Goal: Transaction & Acquisition: Purchase product/service

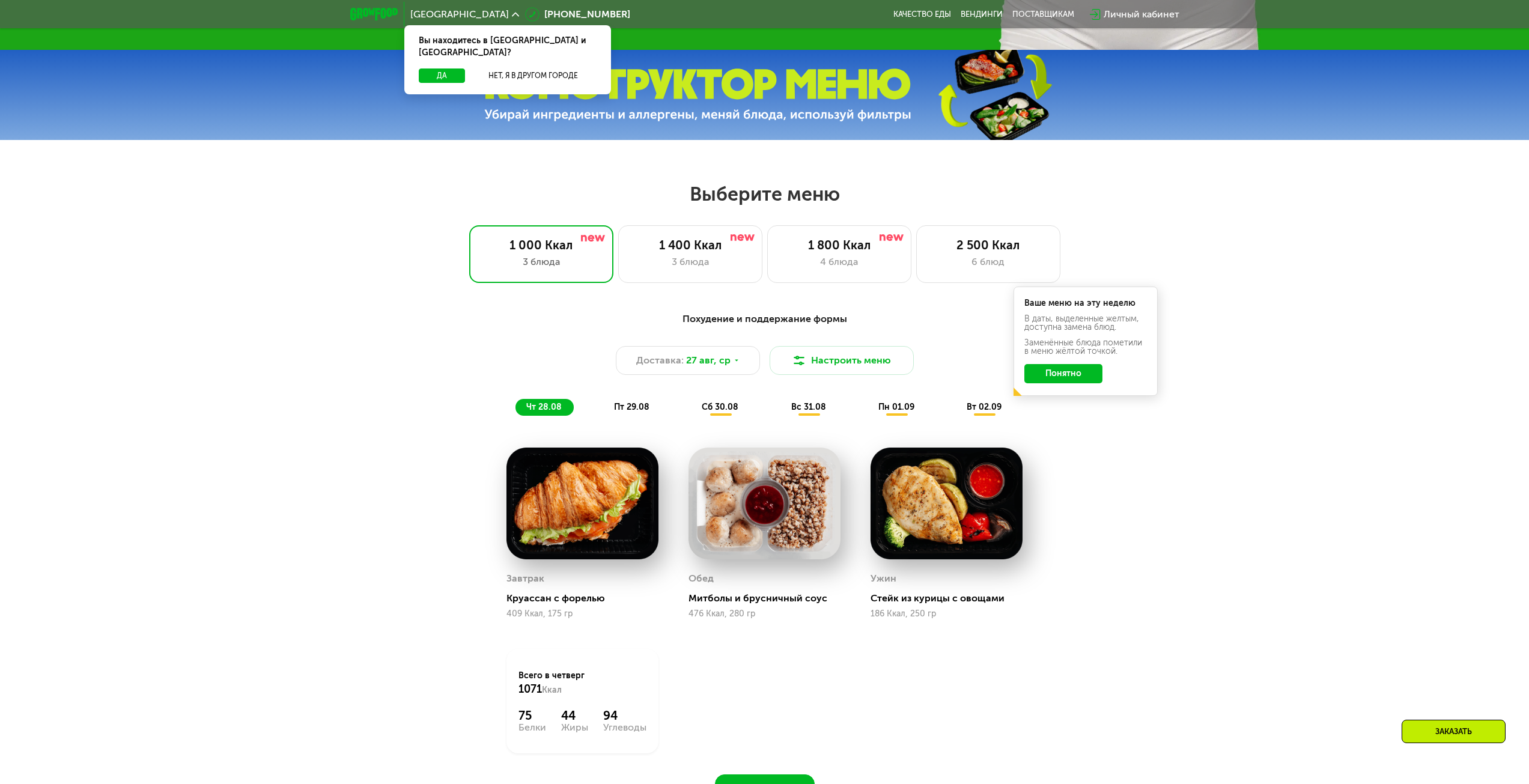
scroll to position [728, 0]
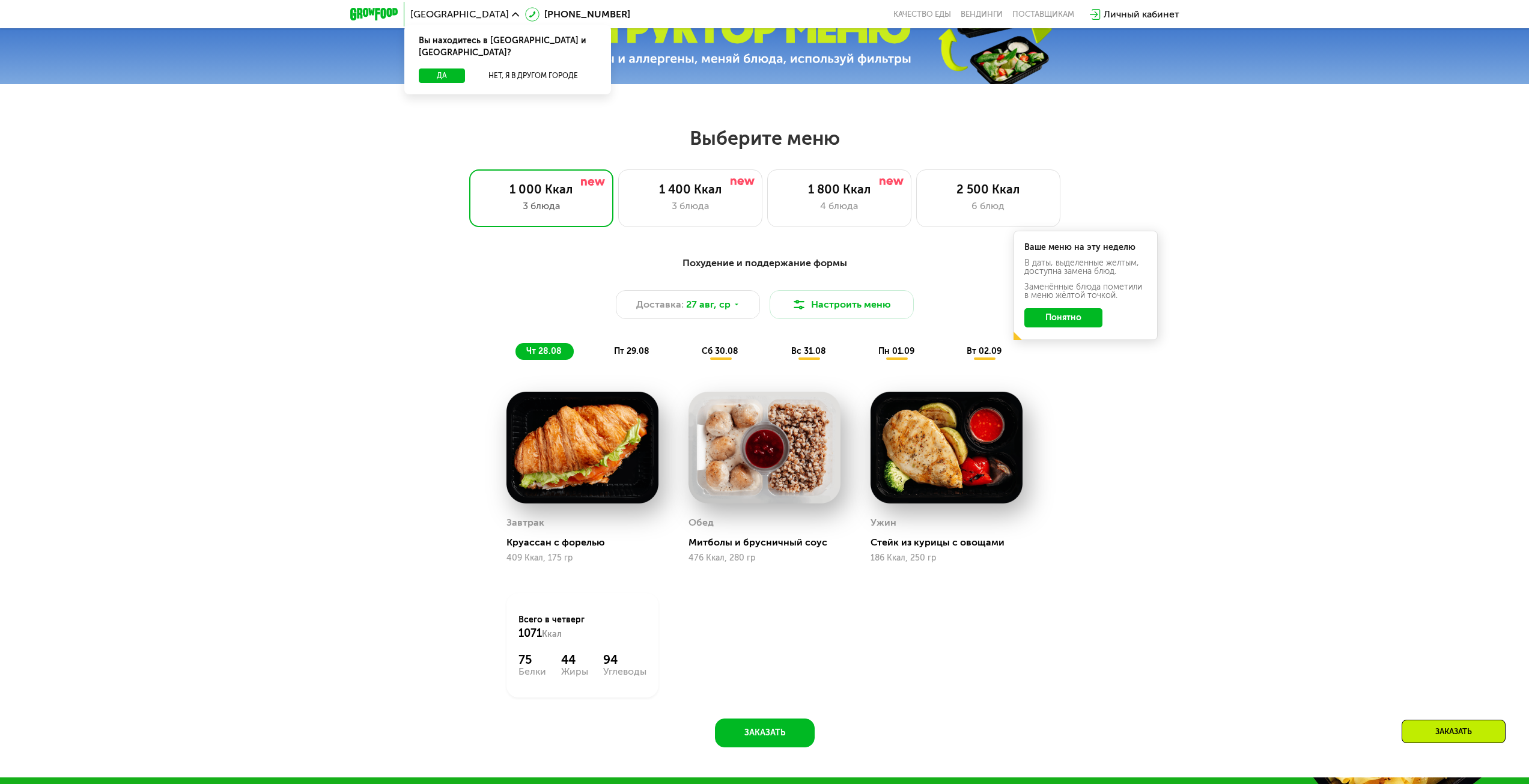
click at [1047, 324] on button "Понятно" at bounding box center [1064, 317] width 78 height 19
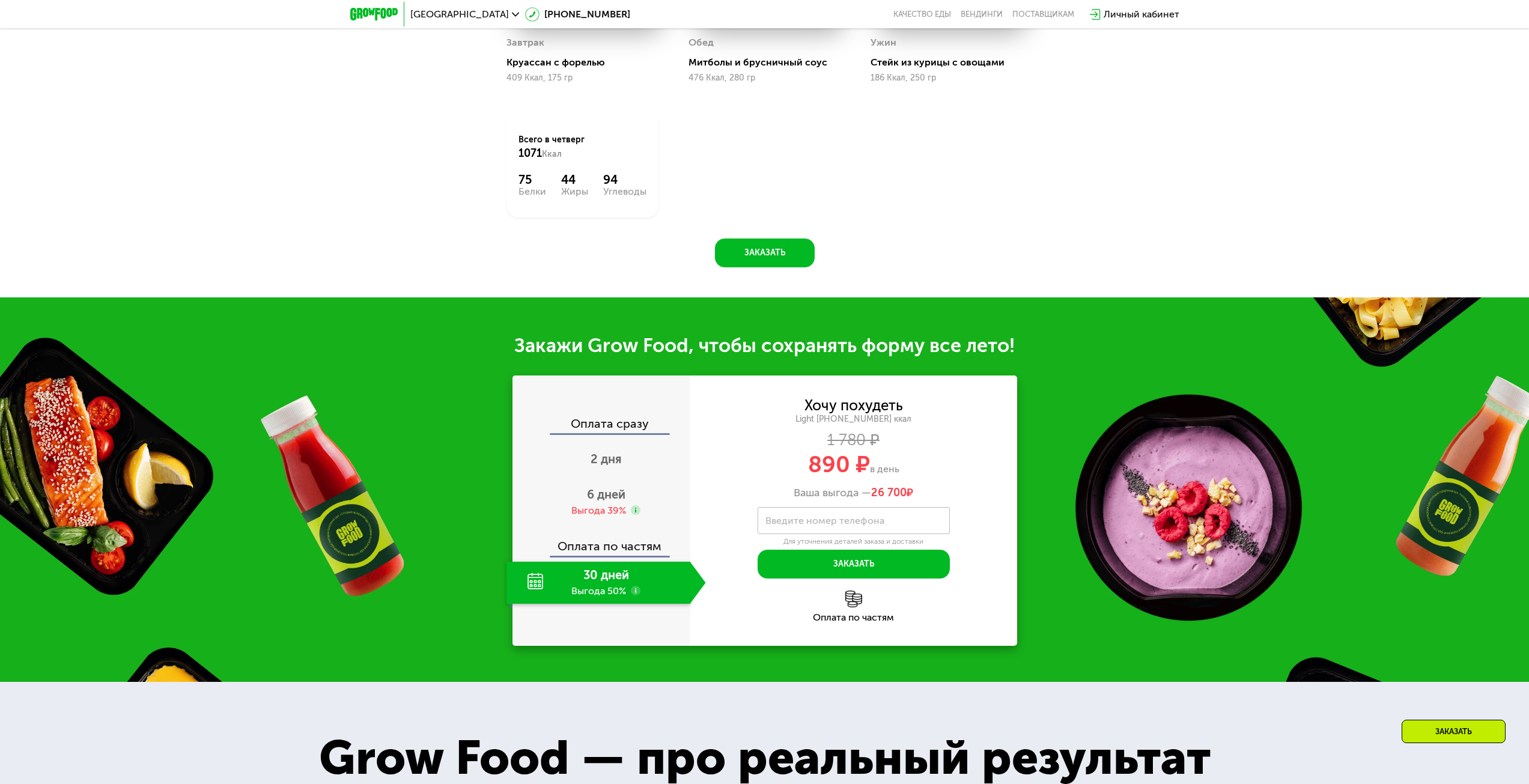
scroll to position [1209, 0]
click at [600, 501] on span "6 дней" at bounding box center [606, 494] width 38 height 14
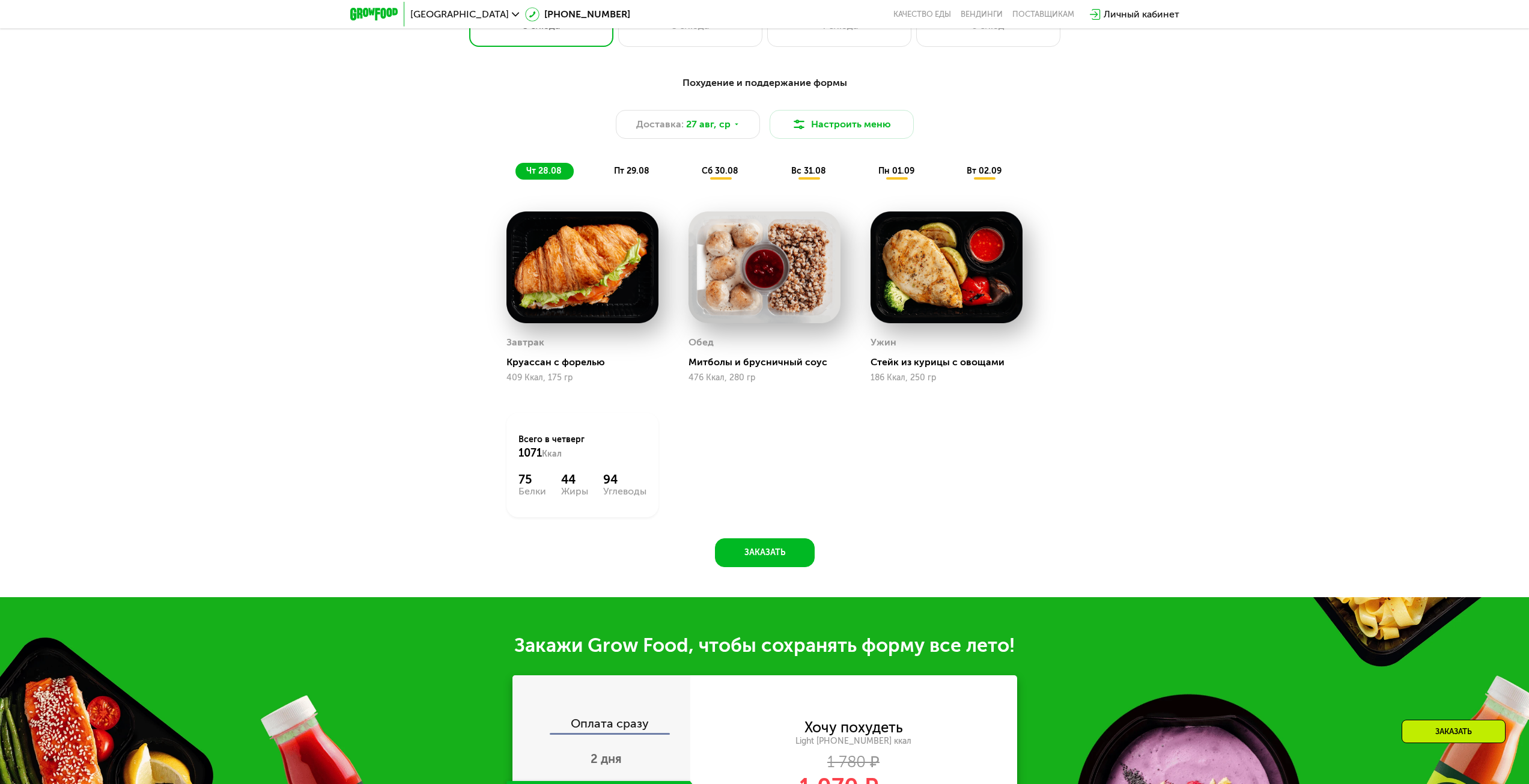
scroll to position [849, 0]
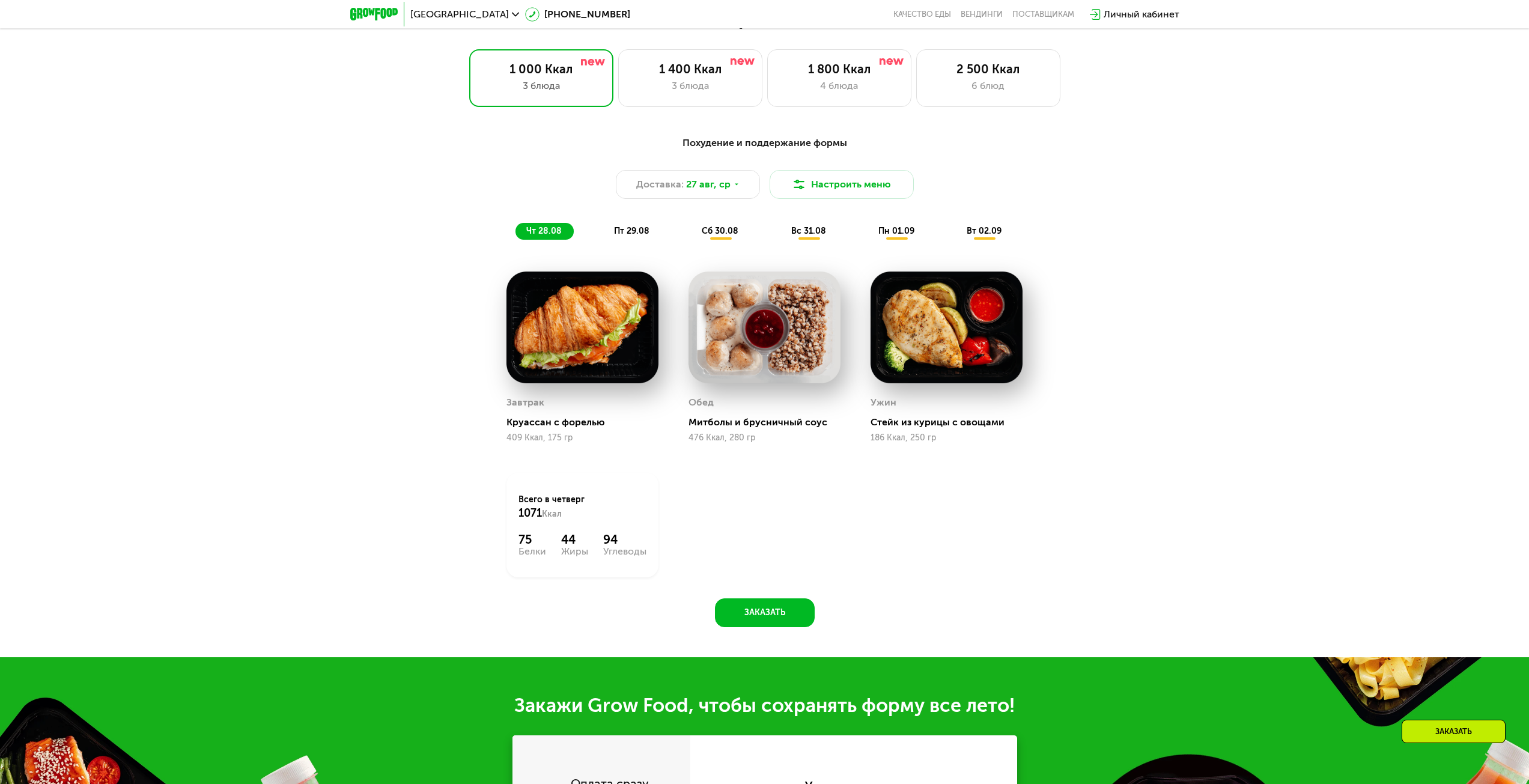
click at [691, 228] on div "пт 29.08" at bounding box center [721, 231] width 60 height 17
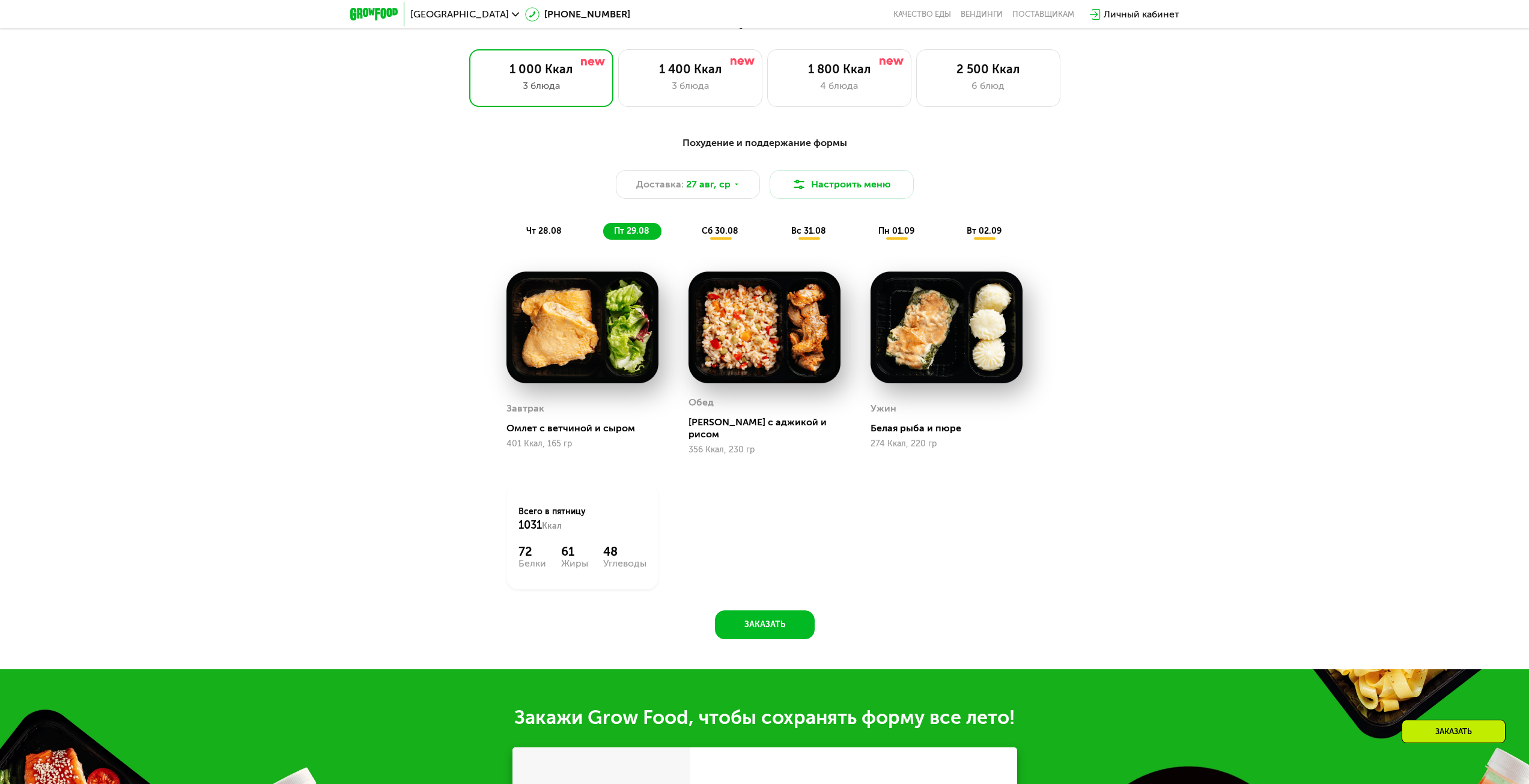
click at [724, 236] on span "сб 30.08" at bounding box center [720, 231] width 37 height 10
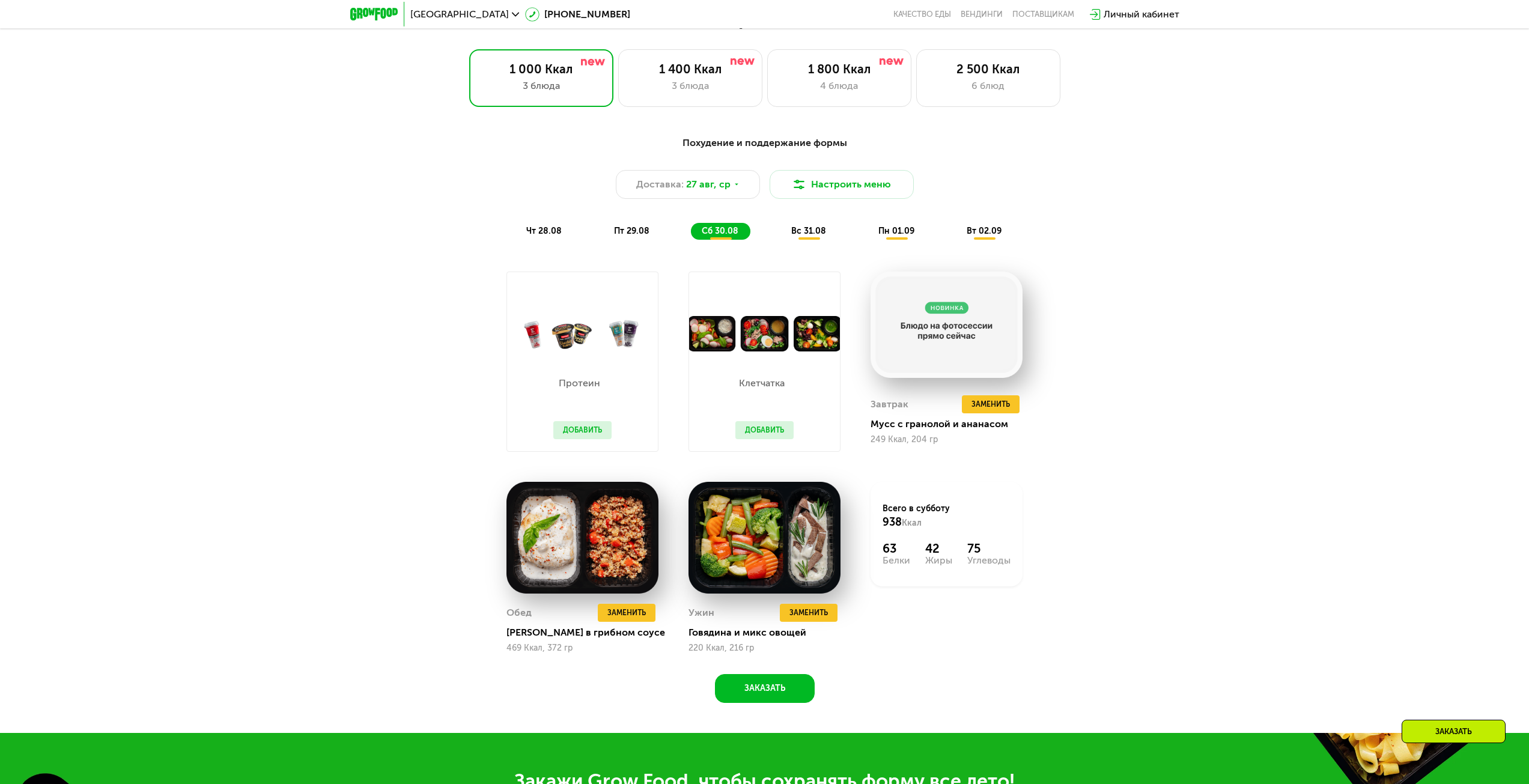
click at [868, 240] on div "вс 31.08" at bounding box center [897, 231] width 59 height 17
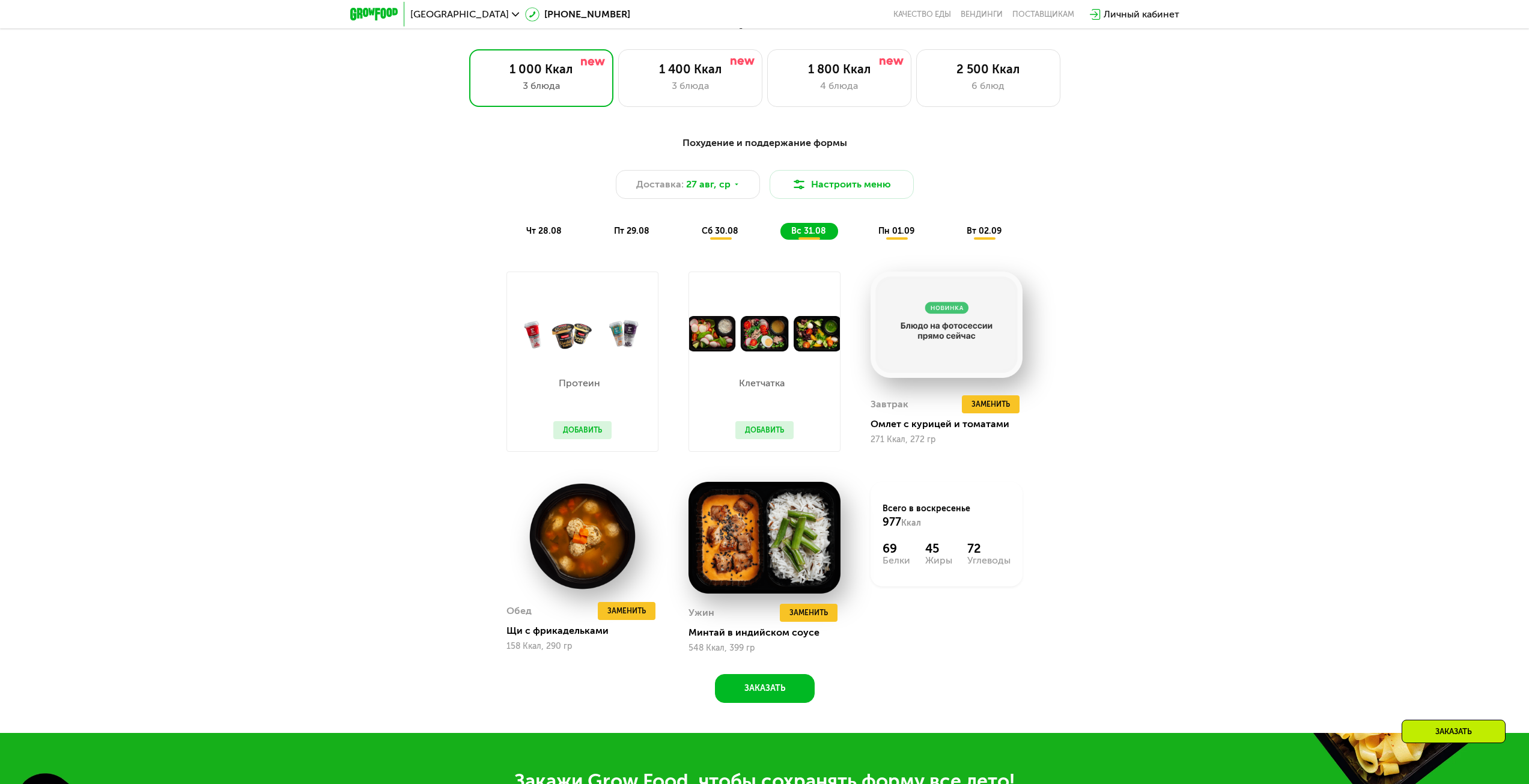
click at [892, 236] on span "пн 01.09" at bounding box center [896, 231] width 36 height 10
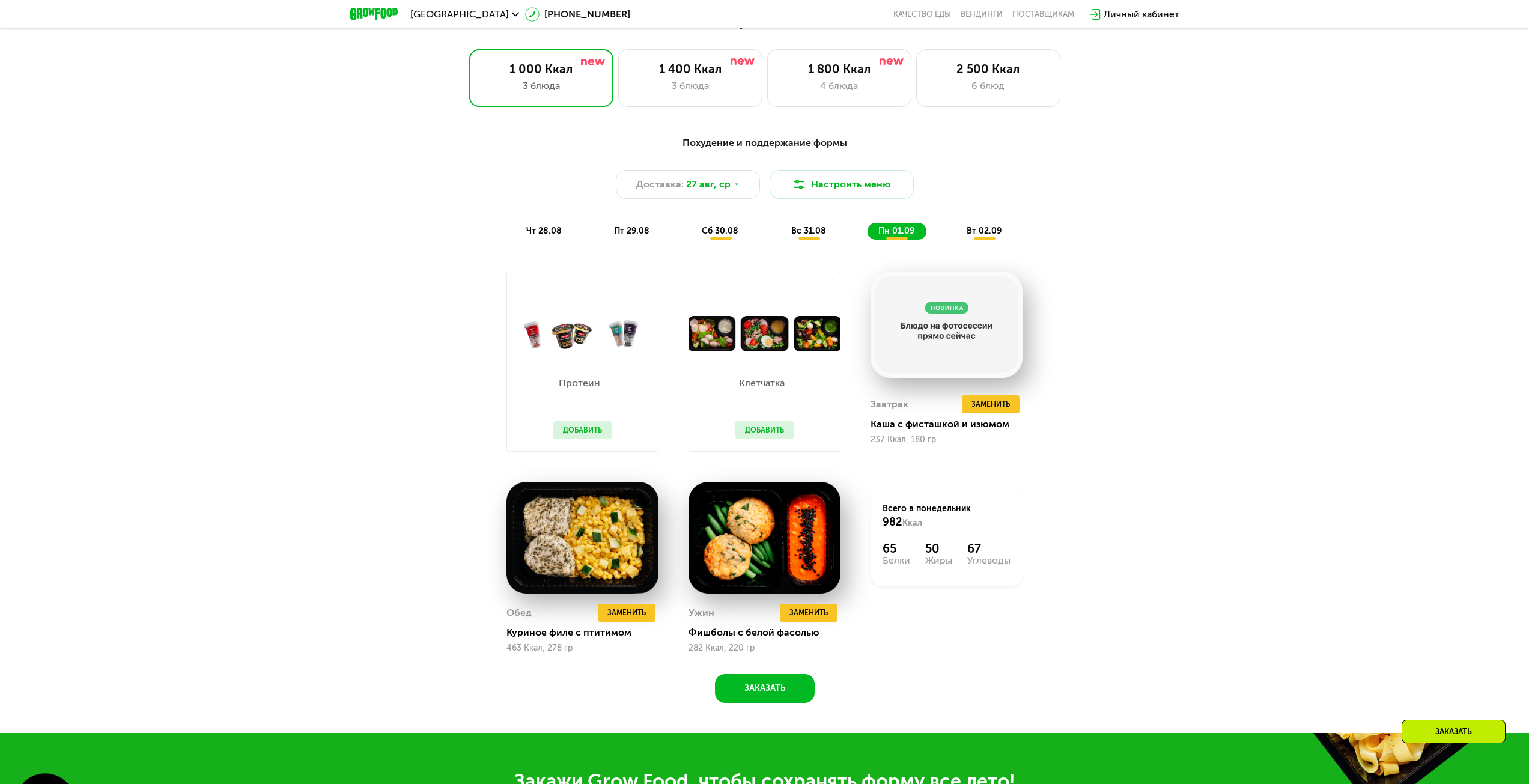
click at [868, 226] on div "вс 31.08" at bounding box center [897, 231] width 59 height 17
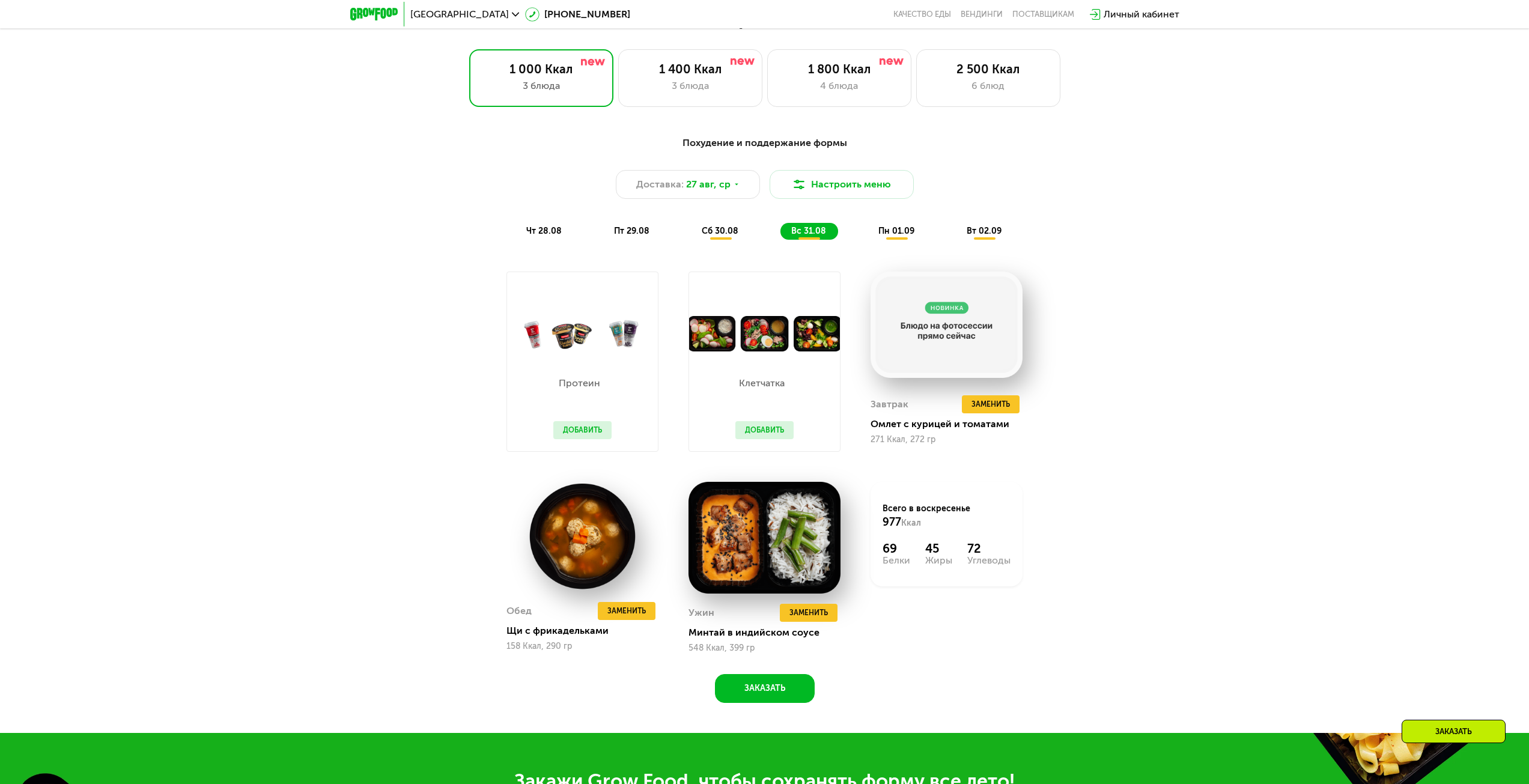
click at [728, 236] on span "сб 30.08" at bounding box center [720, 231] width 37 height 10
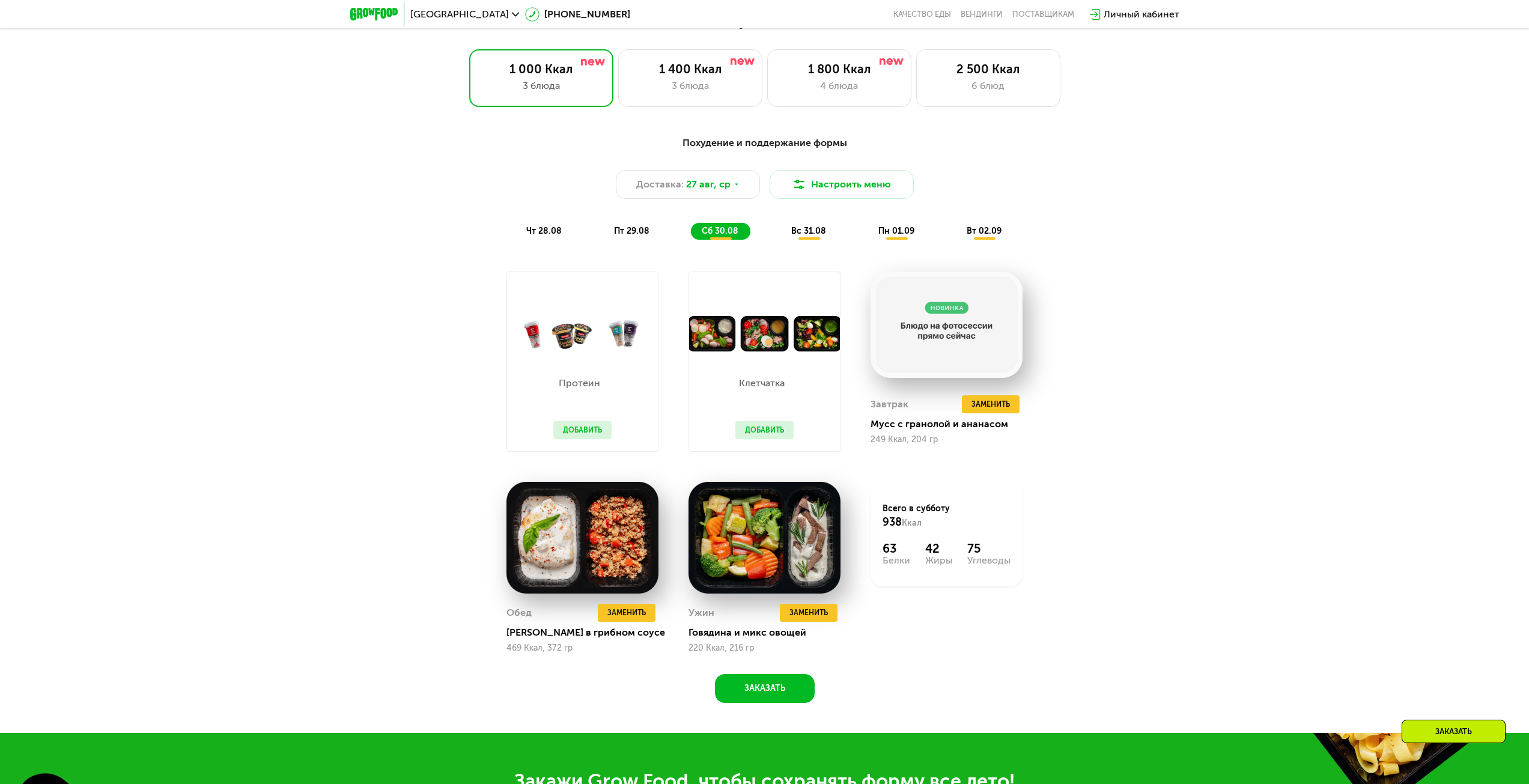
click at [818, 231] on span "вс 31.08" at bounding box center [808, 231] width 35 height 10
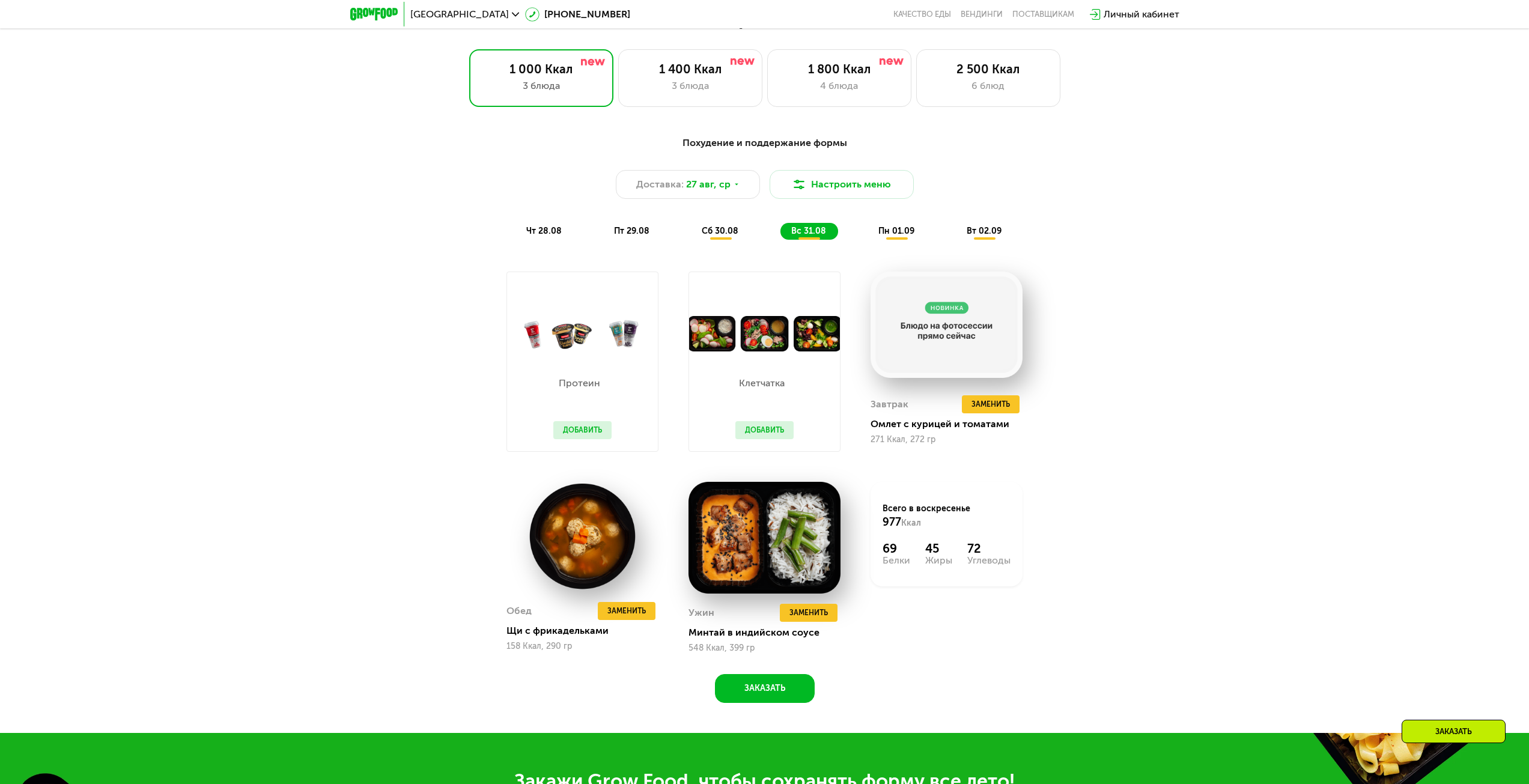
click at [956, 233] on div "пн 01.09" at bounding box center [984, 231] width 57 height 17
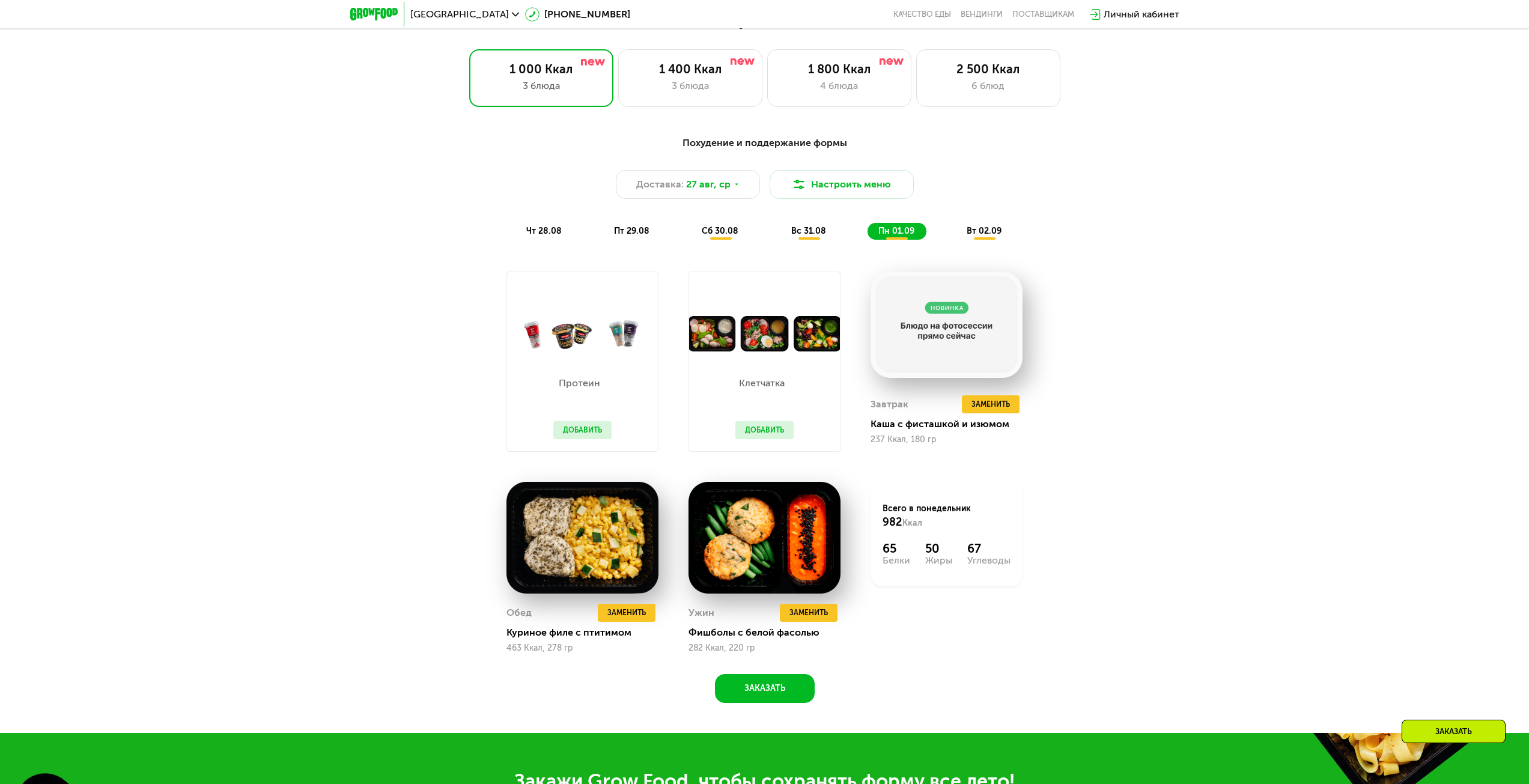
click at [974, 240] on div "вт 02.09" at bounding box center [984, 231] width 57 height 17
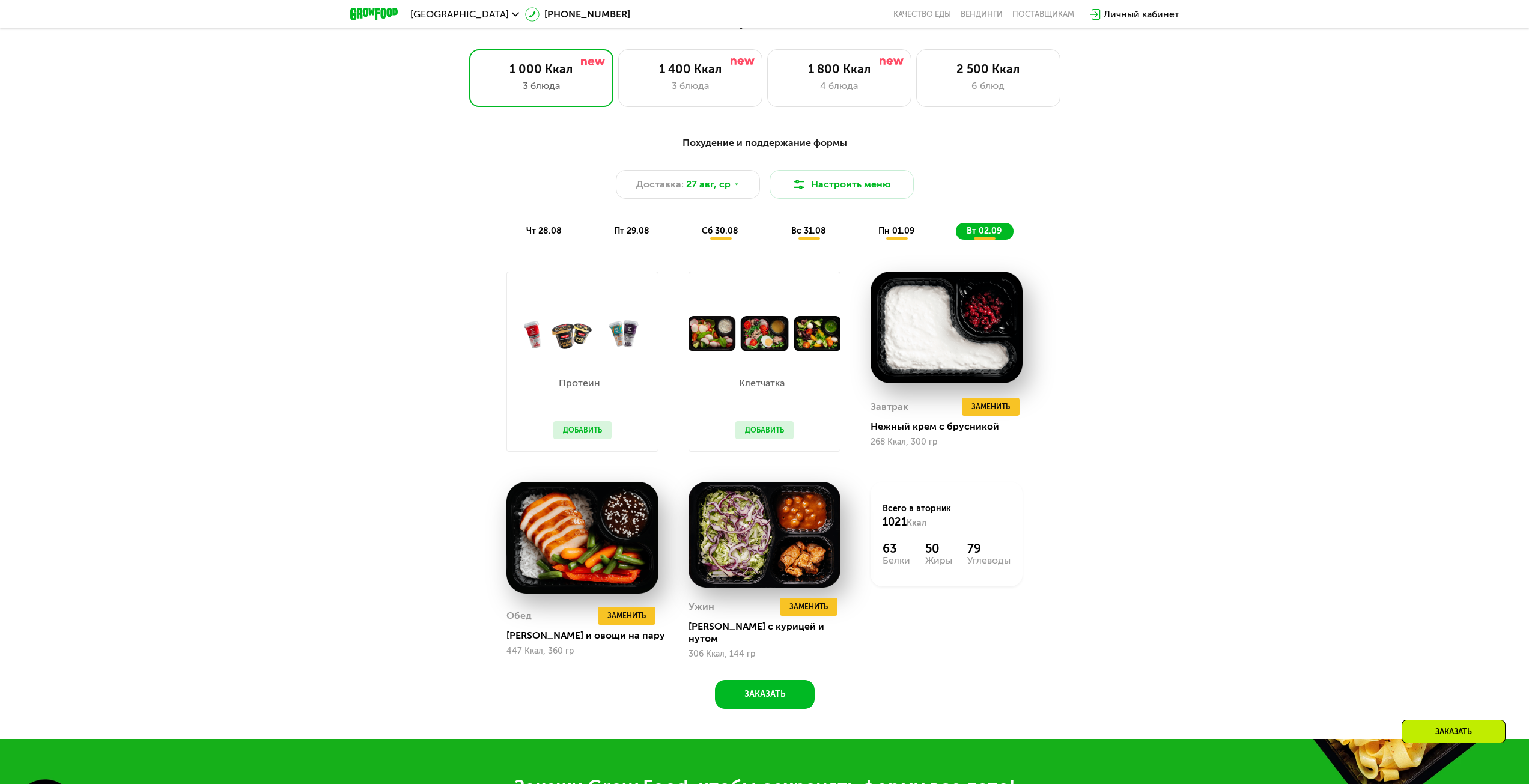
click at [776, 431] on button "Добавить" at bounding box center [764, 430] width 58 height 18
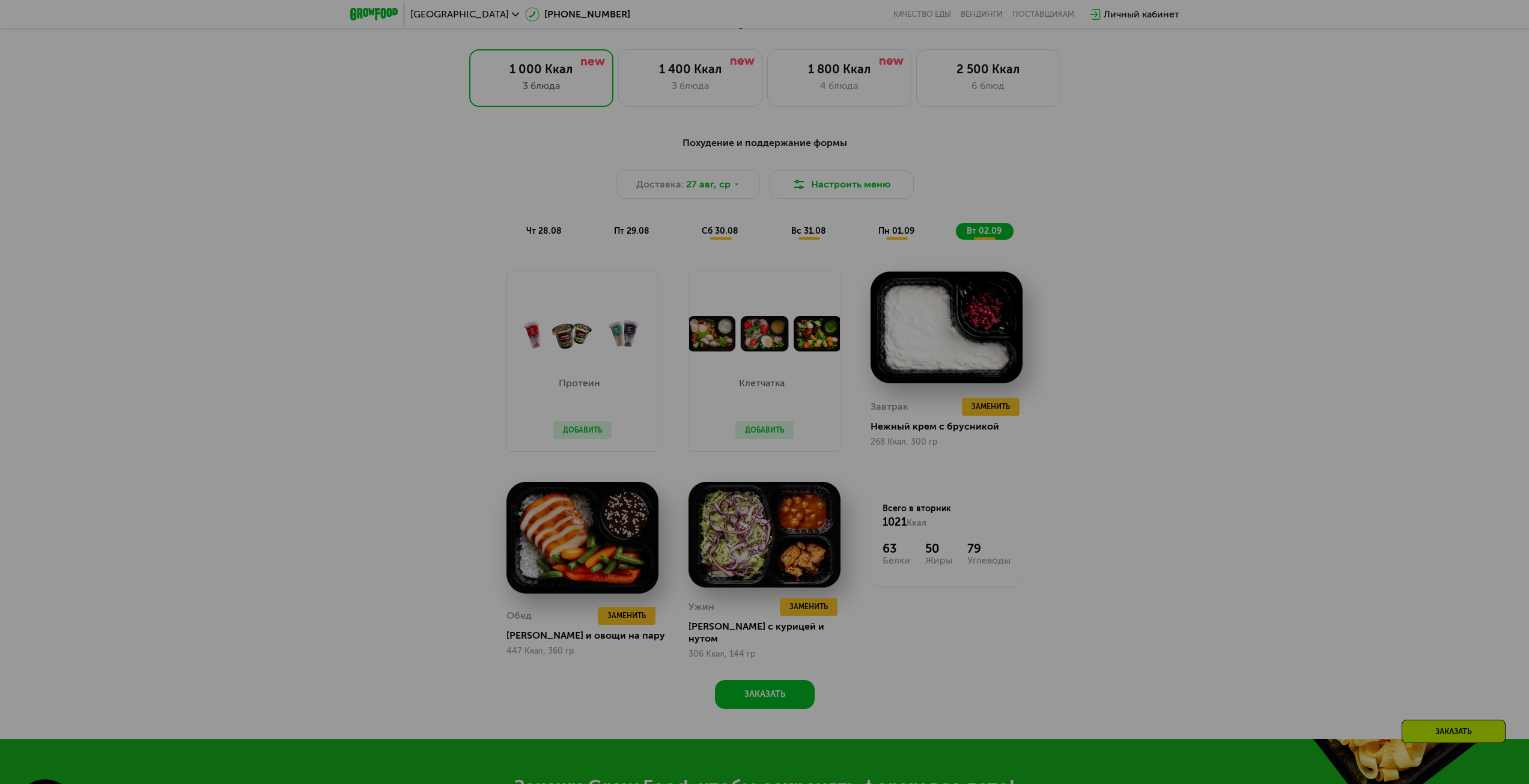
click at [1214, 334] on div at bounding box center [764, 392] width 1529 height 784
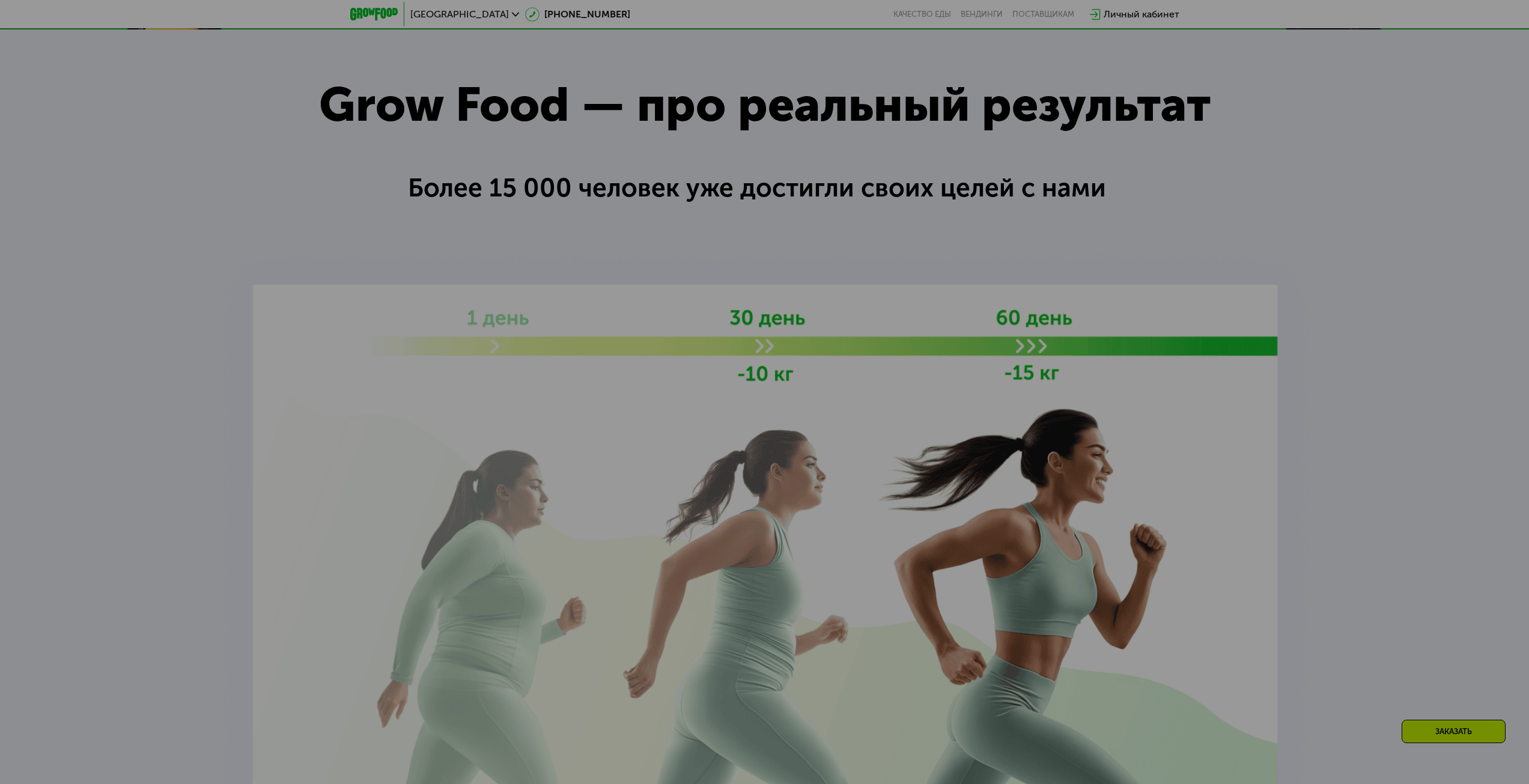
scroll to position [1989, 0]
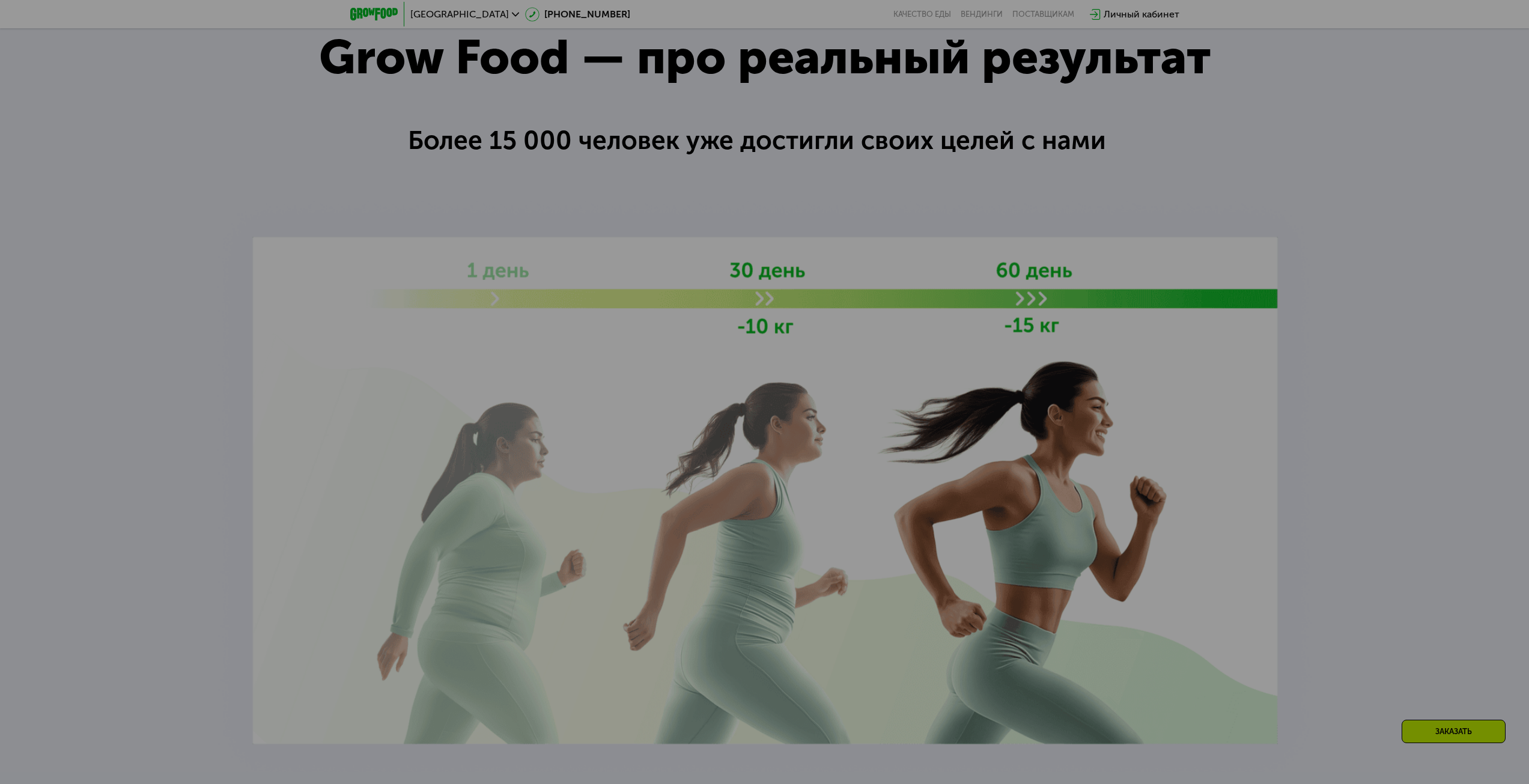
click at [785, 467] on div at bounding box center [764, 392] width 1529 height 784
click at [1342, 296] on div at bounding box center [764, 392] width 1529 height 784
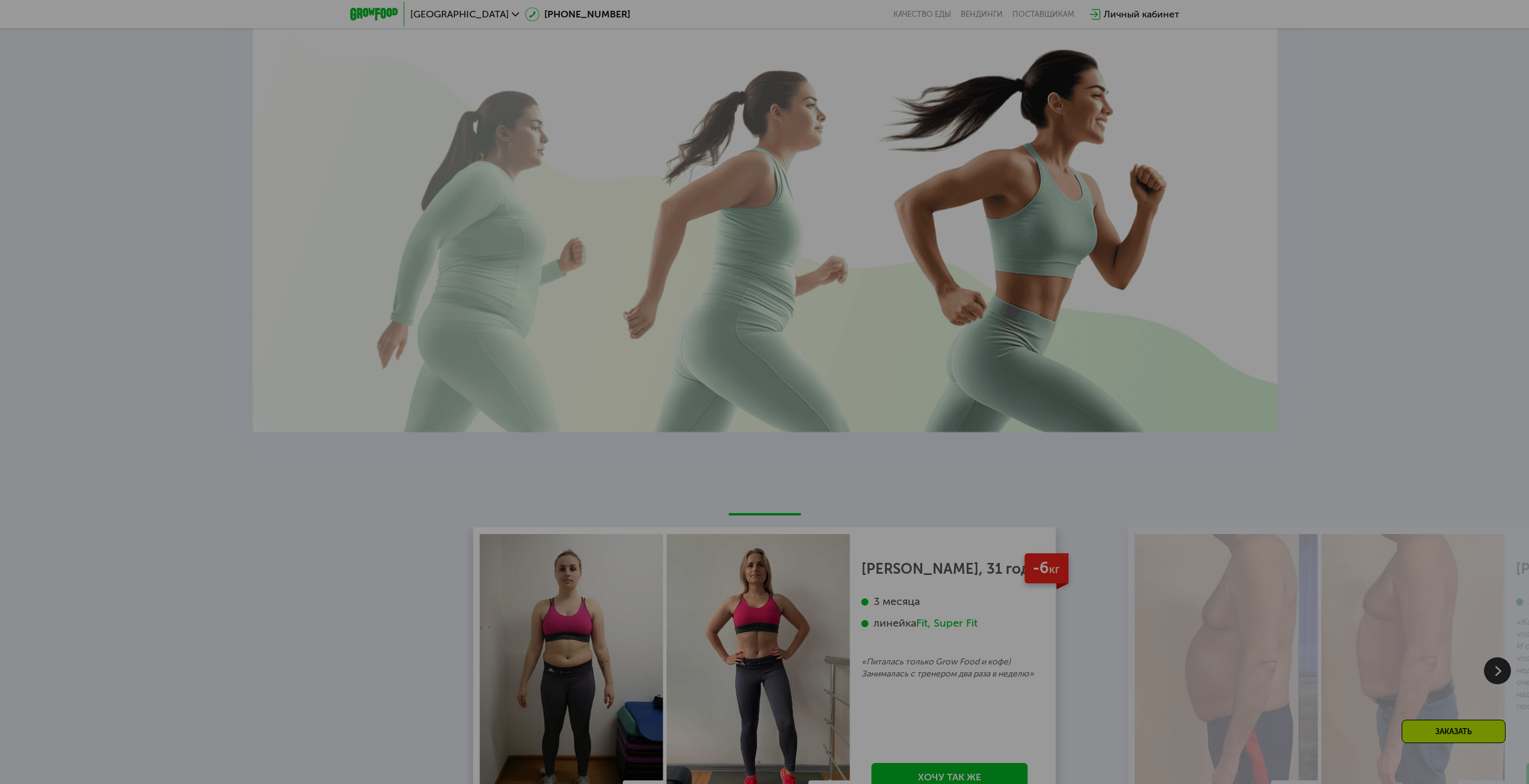
scroll to position [2470, 0]
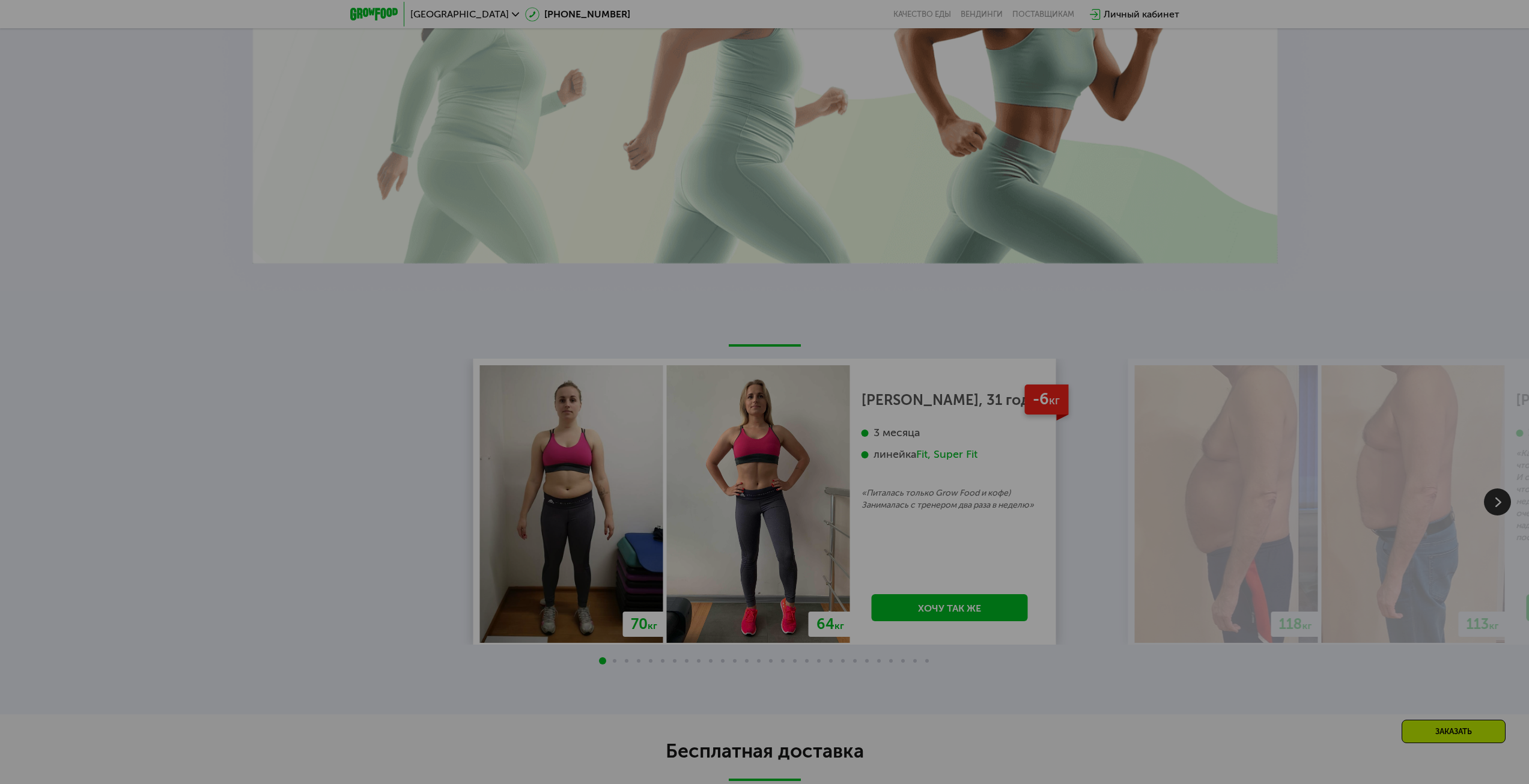
click at [1291, 115] on div at bounding box center [764, 392] width 1529 height 784
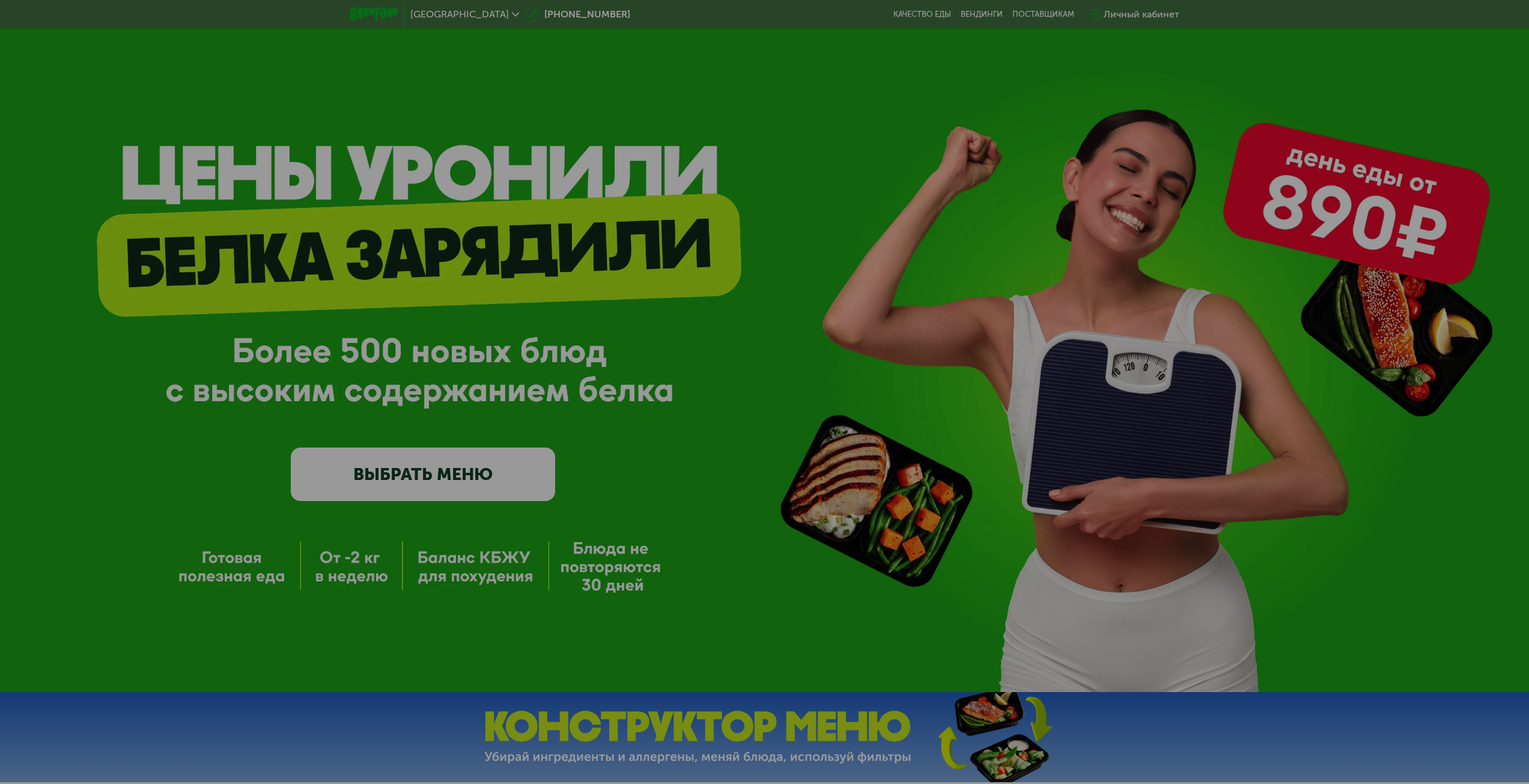
scroll to position [0, 0]
